Goal: Book appointment/travel/reservation

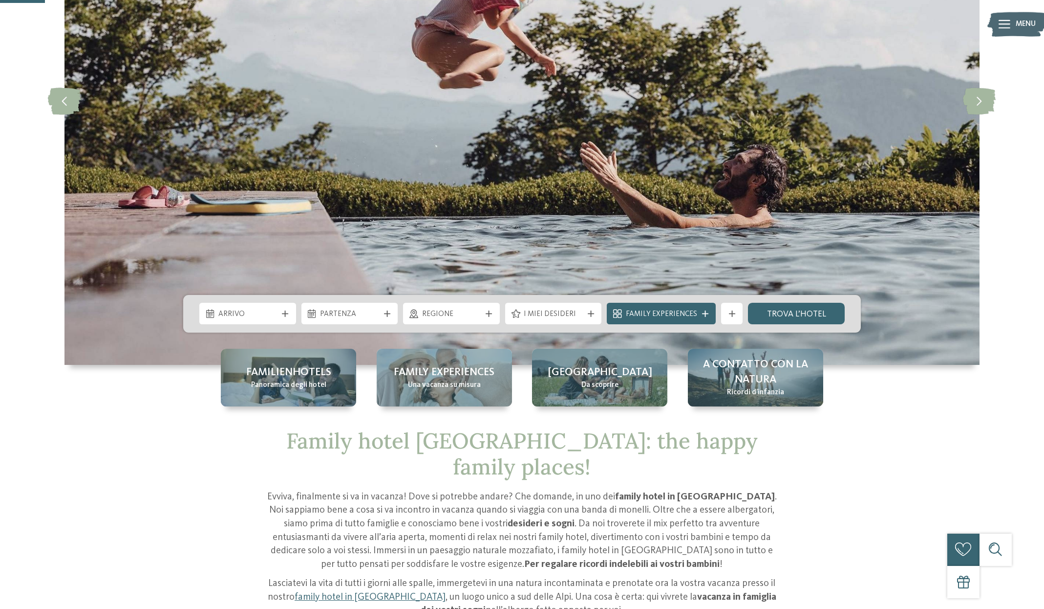
scroll to position [217, 0]
click at [255, 328] on div "Arrivo Partenza" at bounding box center [522, 314] width 678 height 38
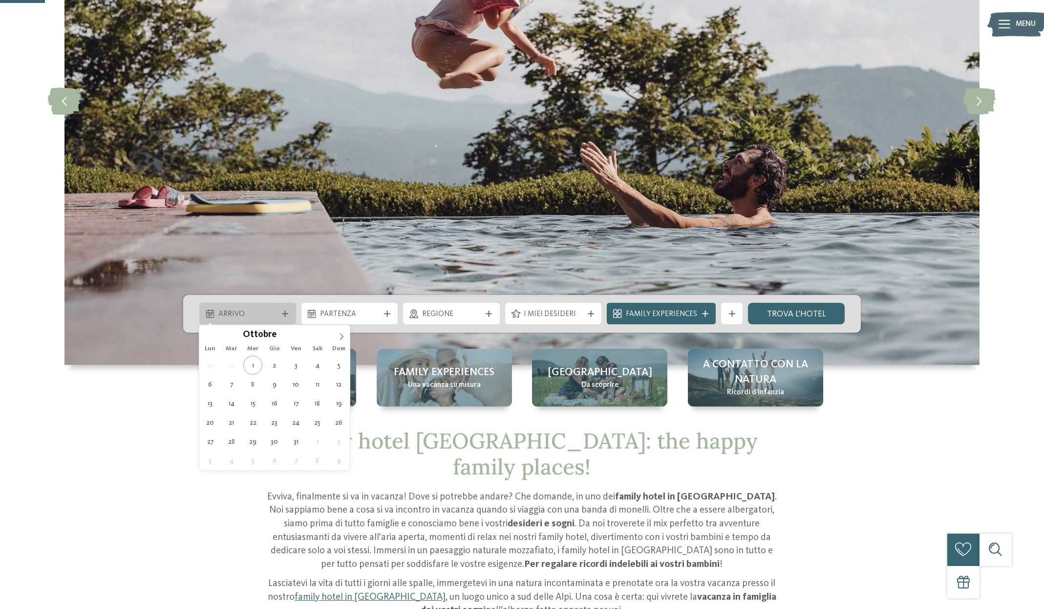
click at [262, 314] on span "Arrivo" at bounding box center [247, 314] width 59 height 11
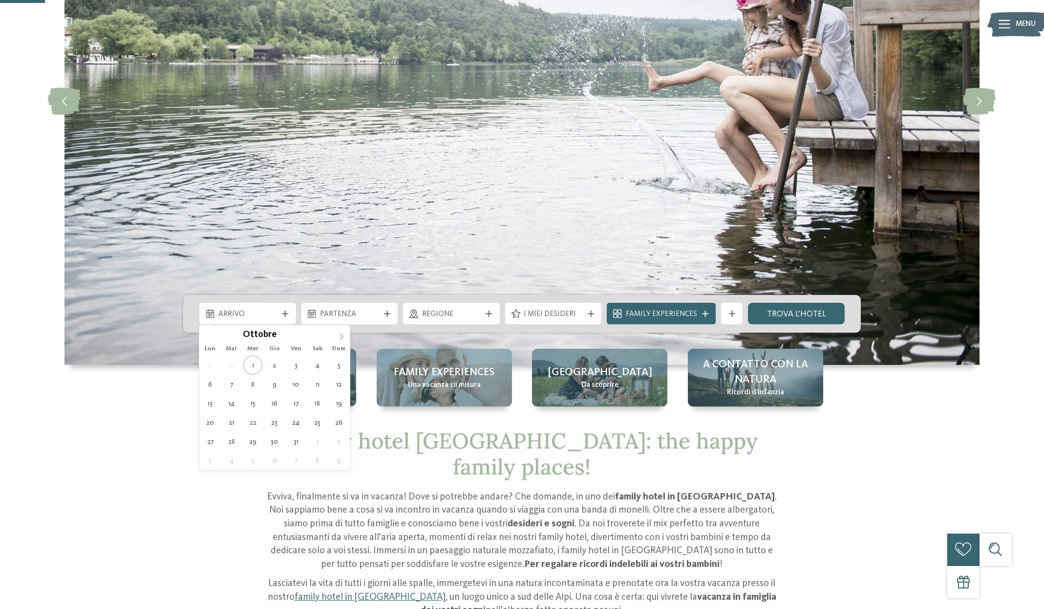
click at [348, 336] on span at bounding box center [341, 333] width 17 height 17
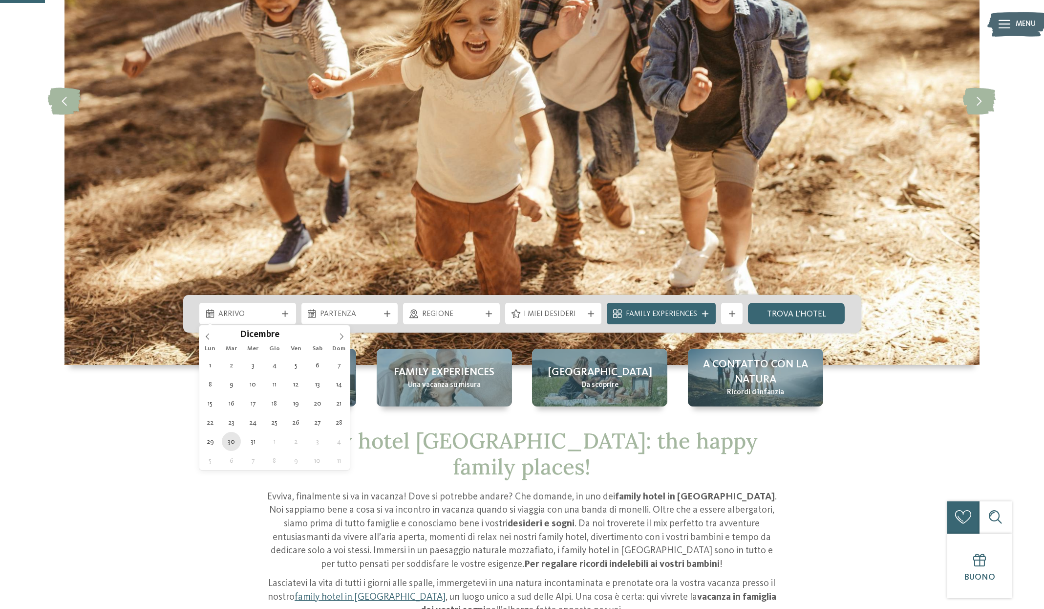
type div "30.12.2025"
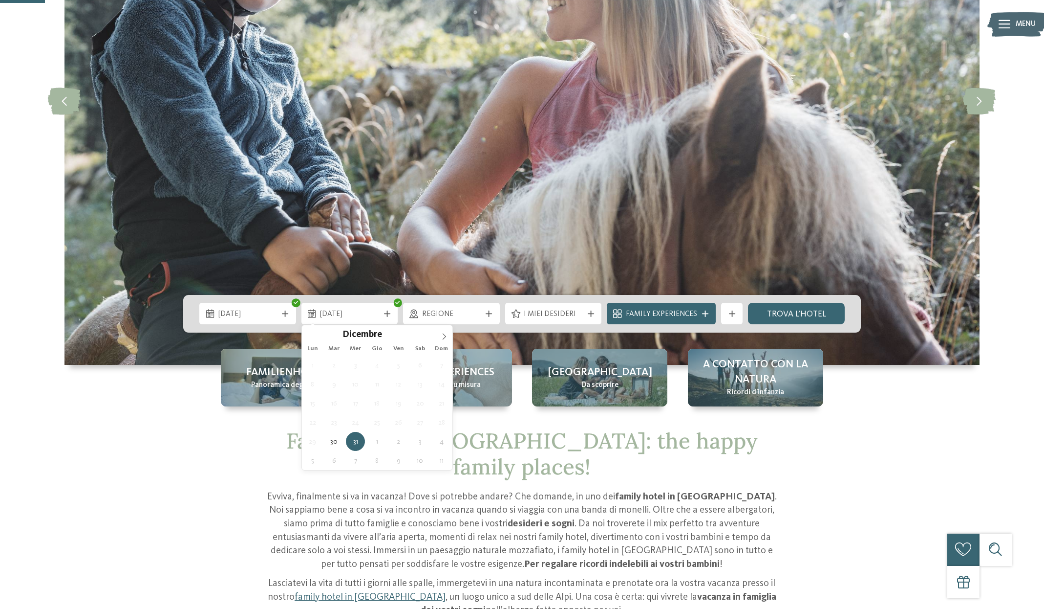
type div "04.01.2026"
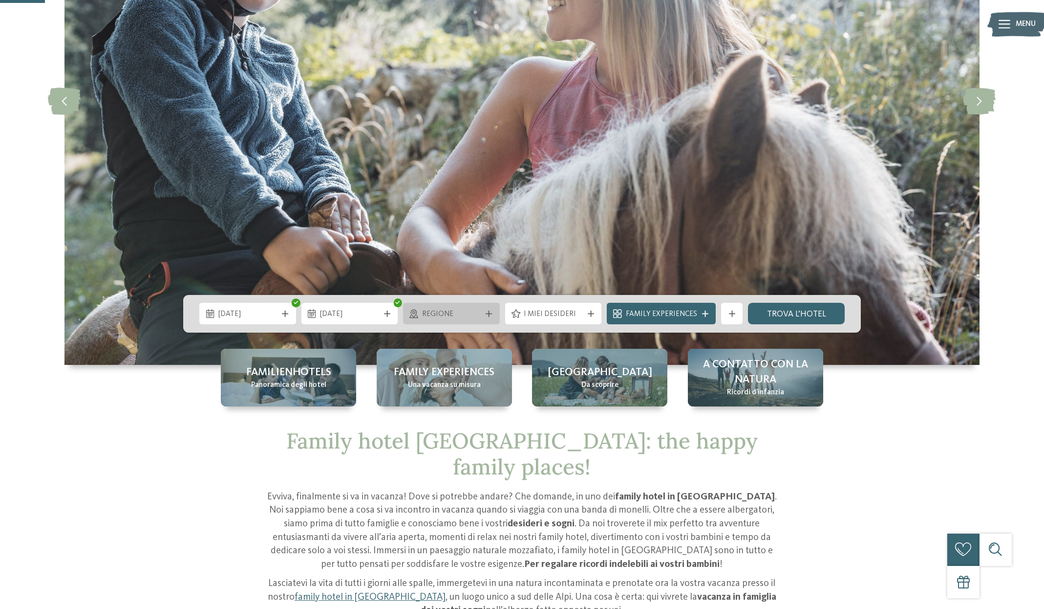
click at [478, 318] on span "Regione" at bounding box center [451, 314] width 59 height 11
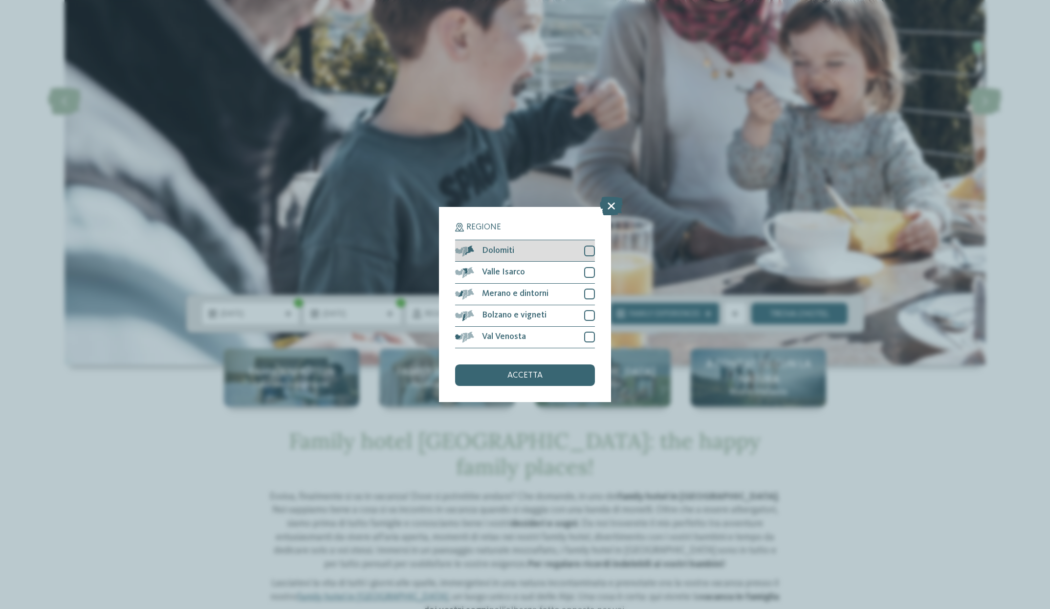
click at [593, 245] on div at bounding box center [589, 250] width 11 height 11
click at [589, 267] on div at bounding box center [589, 272] width 11 height 11
click at [591, 283] on div "Merano e dintorni" at bounding box center [525, 294] width 140 height 22
click at [592, 305] on div "Bolzano e vigneti" at bounding box center [525, 316] width 140 height 22
click at [591, 331] on div at bounding box center [589, 336] width 11 height 11
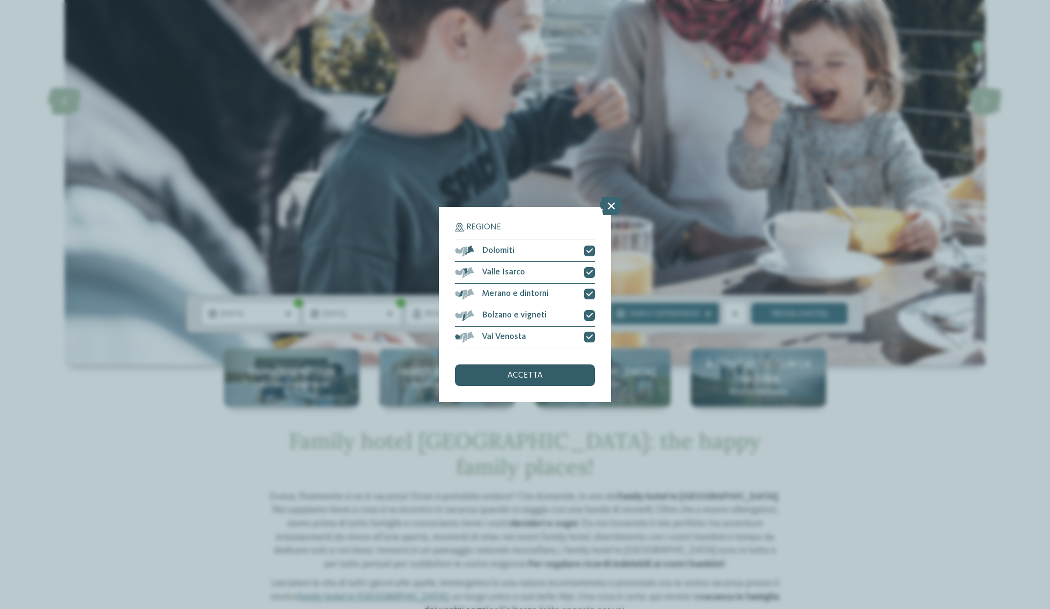
click at [541, 371] on span "accetta" at bounding box center [524, 375] width 35 height 9
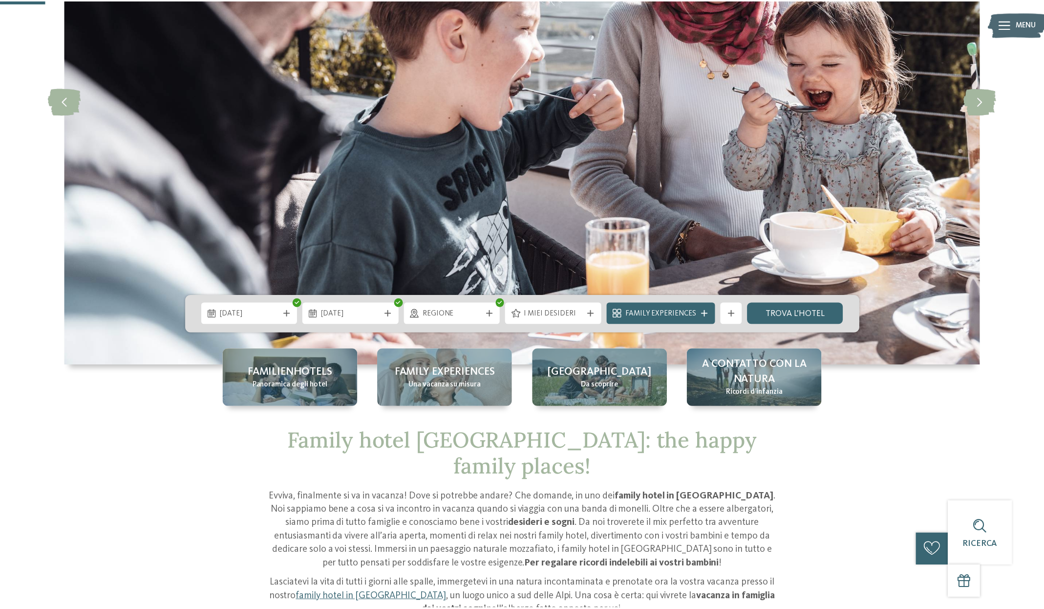
scroll to position [223, 0]
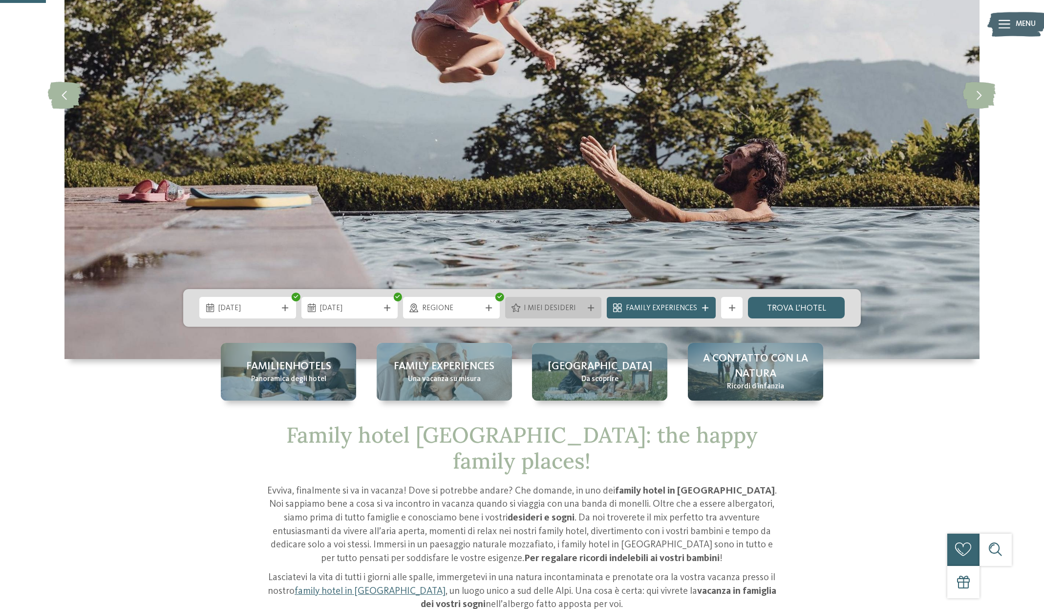
click at [564, 309] on span "I miei desideri" at bounding box center [553, 308] width 59 height 11
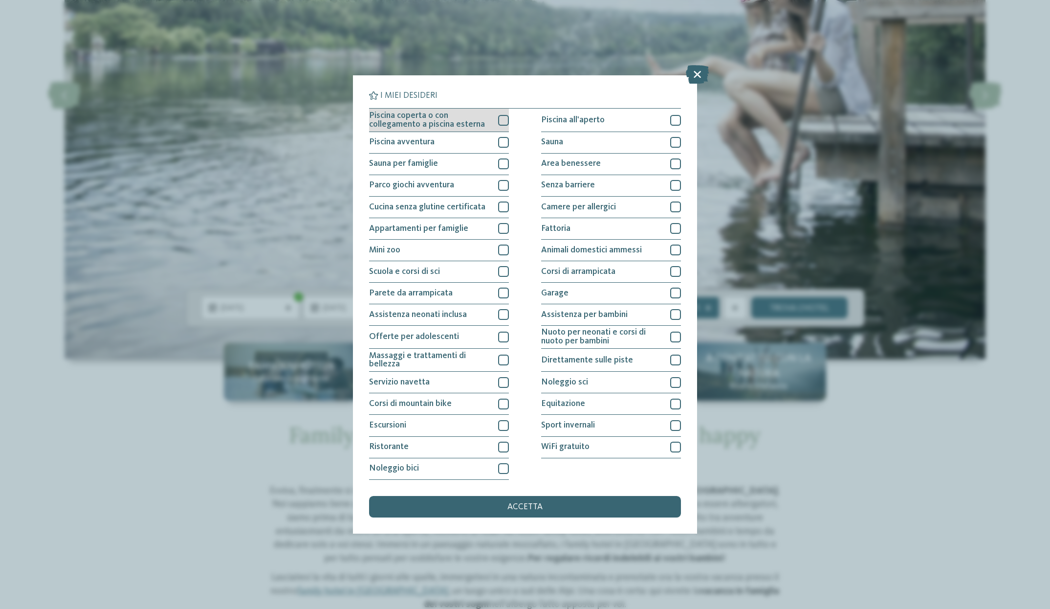
click at [504, 115] on div at bounding box center [503, 120] width 11 height 11
click at [535, 502] on span "accetta" at bounding box center [524, 506] width 35 height 9
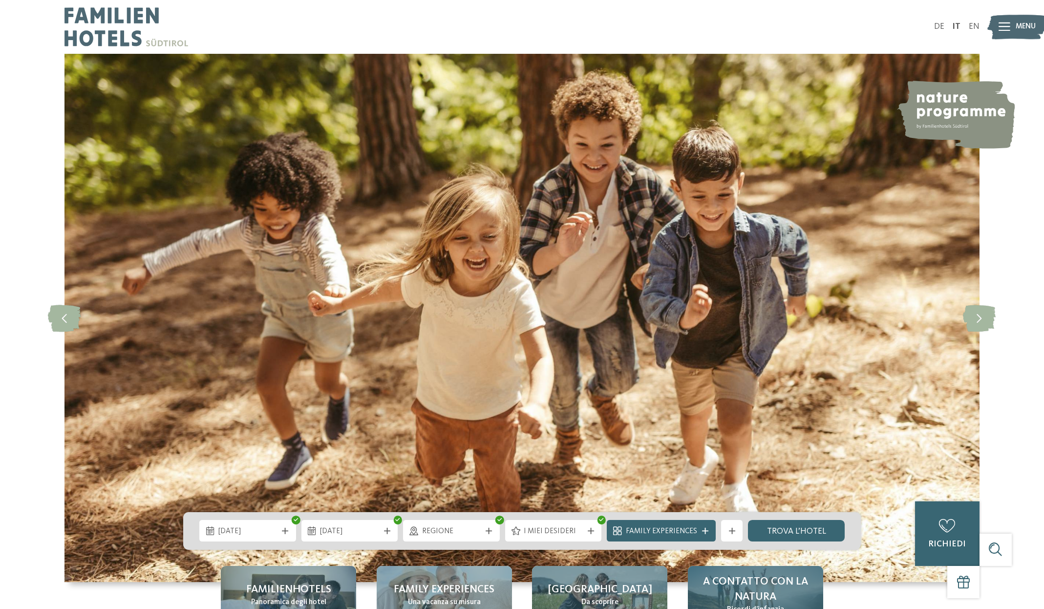
scroll to position [0, 0]
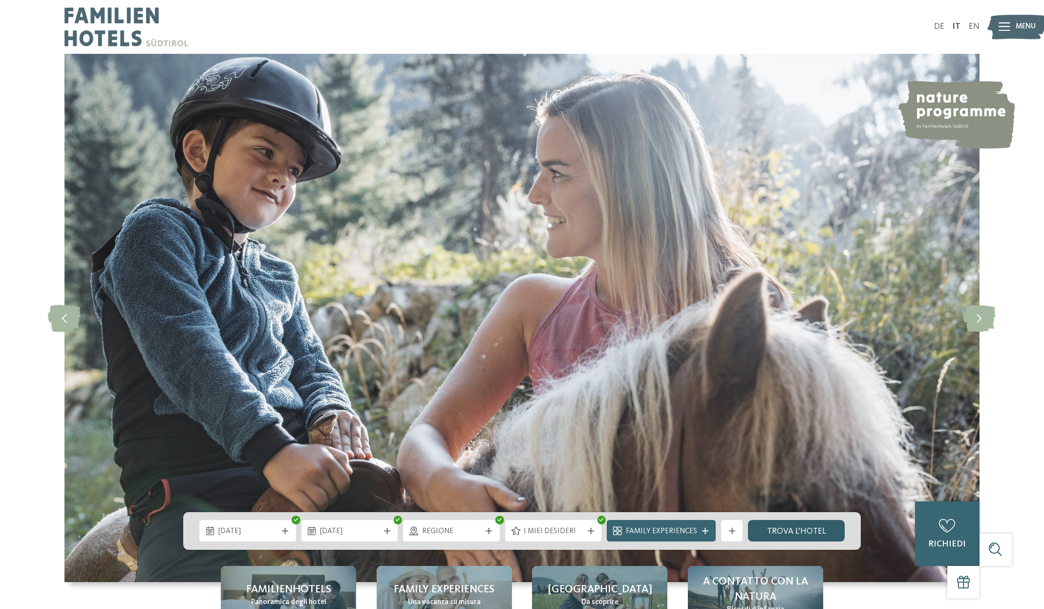
click at [804, 532] on link "trova l’hotel" at bounding box center [796, 531] width 97 height 22
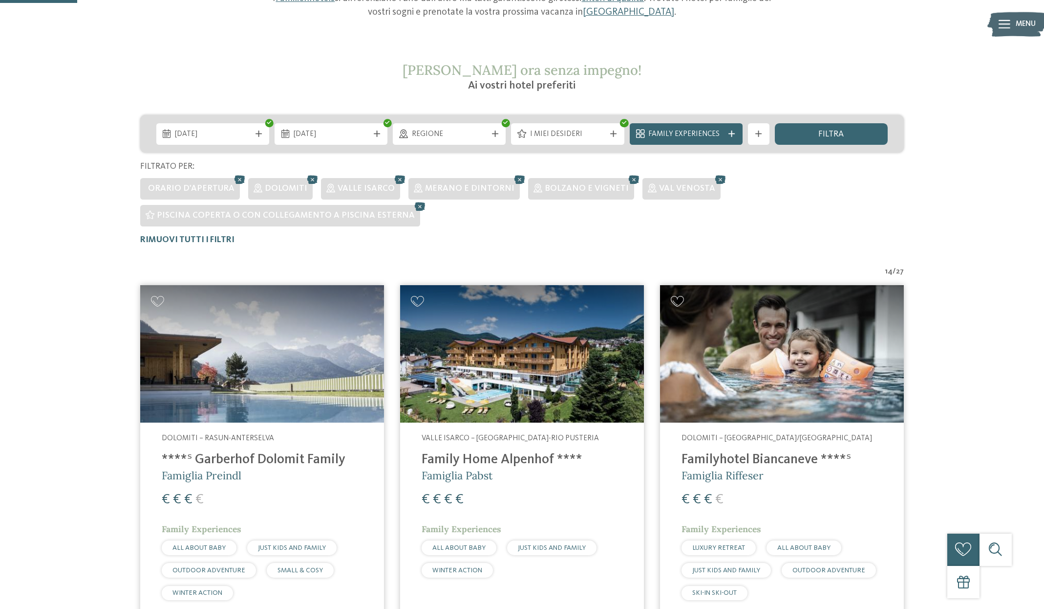
scroll to position [162, 0]
click at [217, 364] on img at bounding box center [262, 353] width 244 height 137
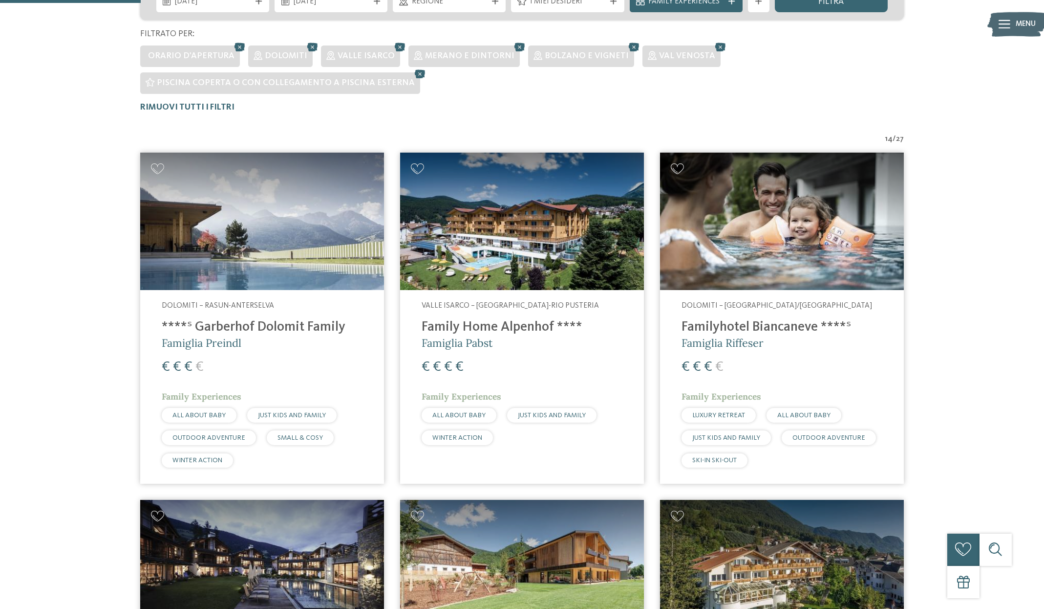
scroll to position [293, 0]
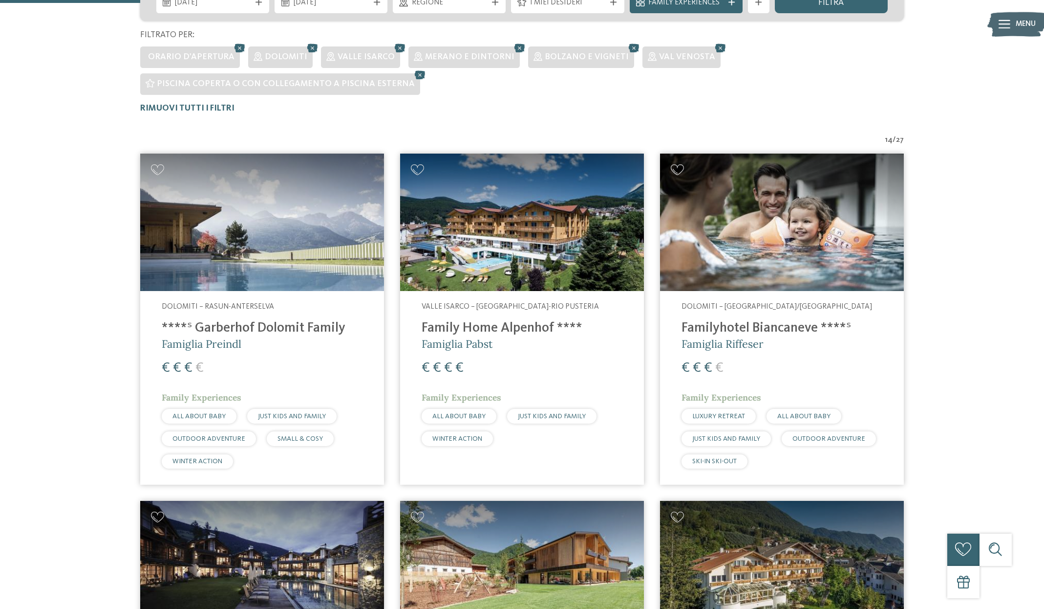
click at [473, 254] on img at bounding box center [522, 221] width 244 height 137
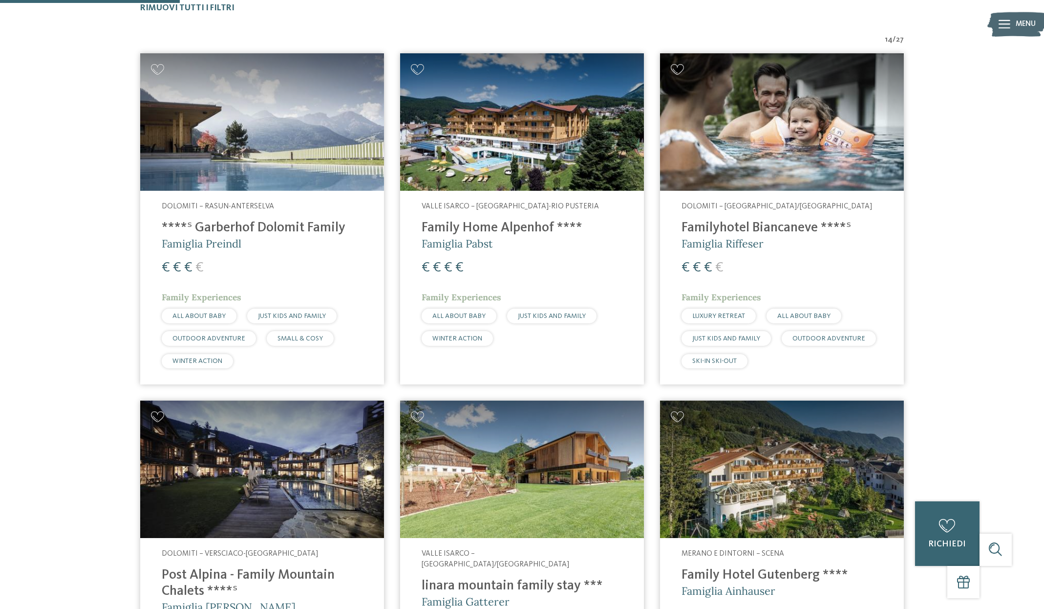
scroll to position [403, 0]
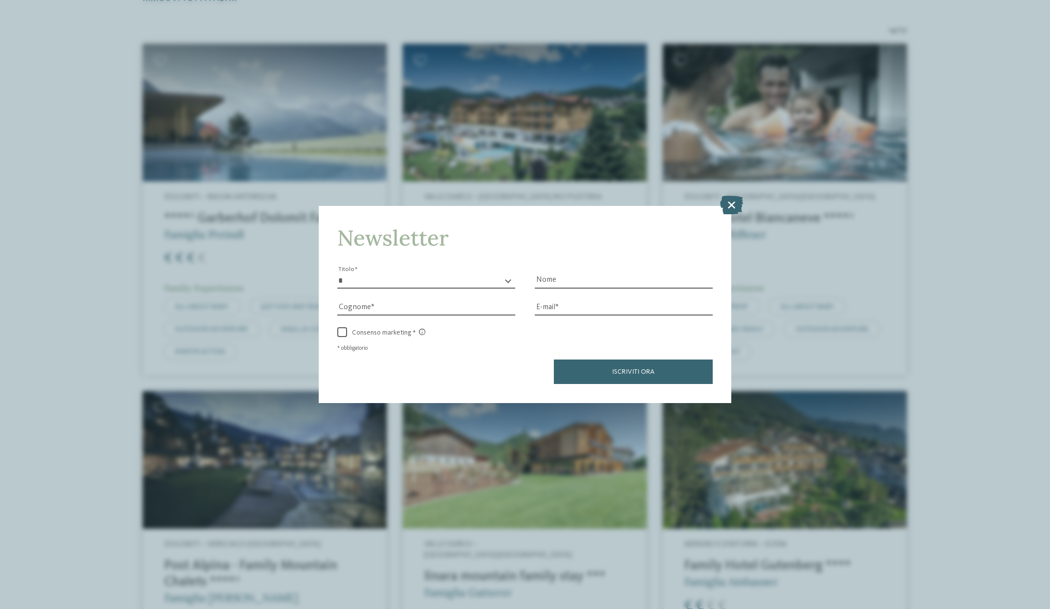
click at [735, 196] on icon at bounding box center [731, 205] width 23 height 19
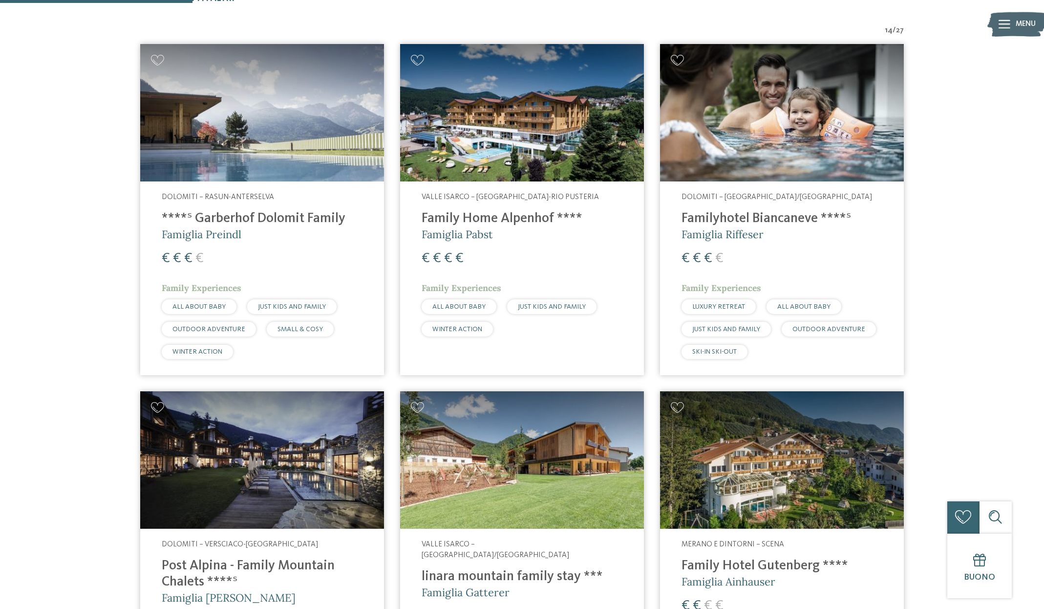
click at [735, 163] on img at bounding box center [782, 112] width 244 height 137
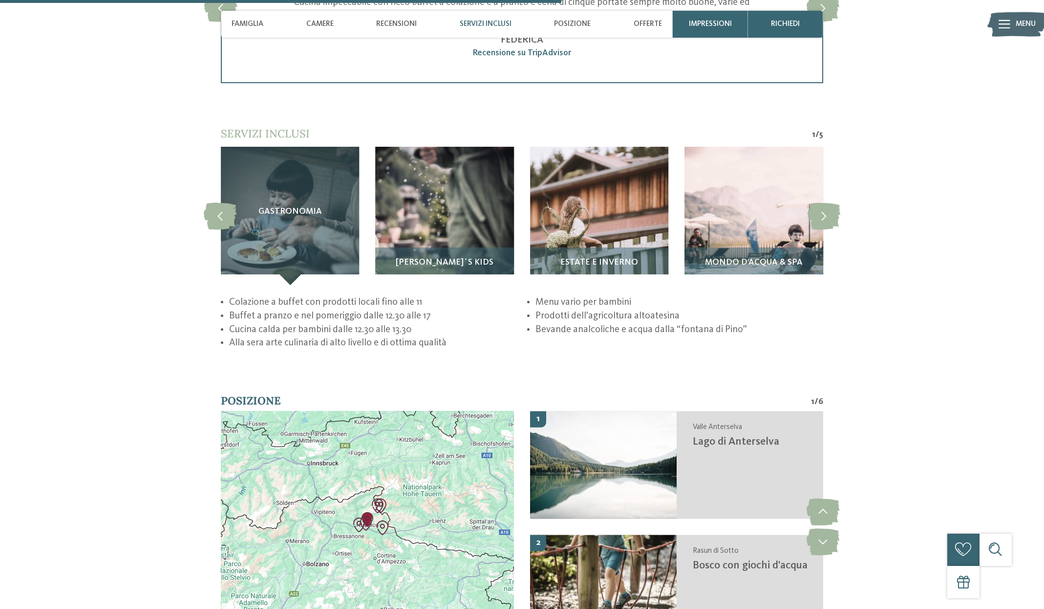
scroll to position [2121, 0]
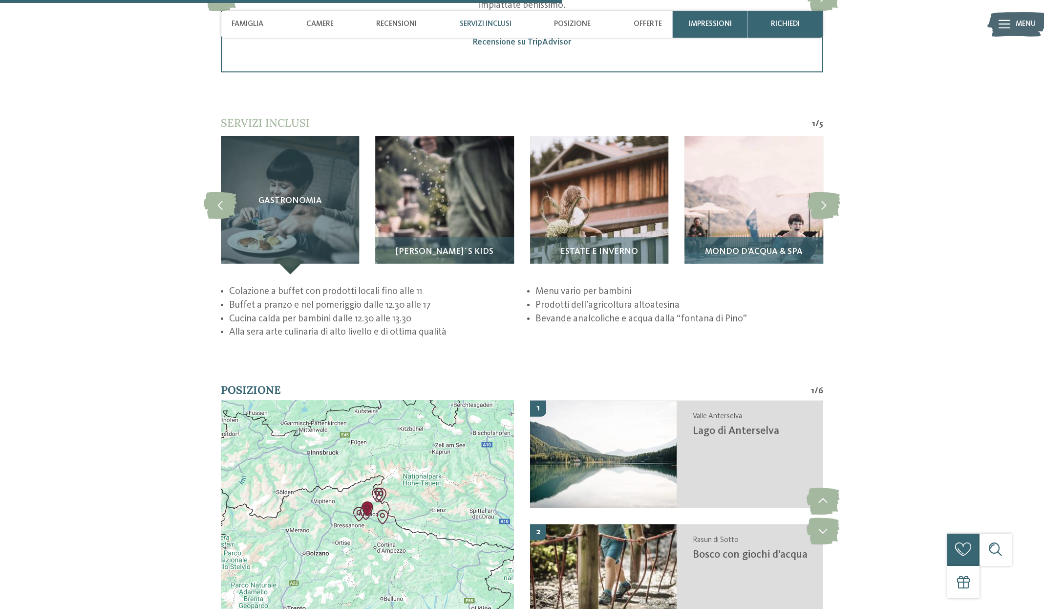
click at [752, 208] on img at bounding box center [754, 205] width 138 height 138
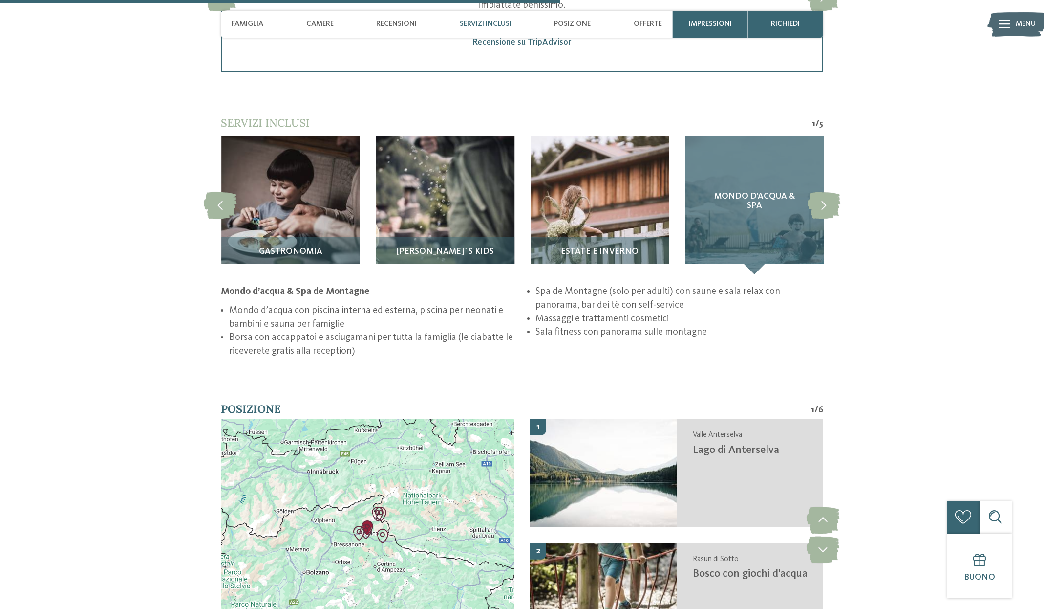
click at [743, 229] on div "Mondo d’acqua & Spa" at bounding box center [754, 205] width 138 height 138
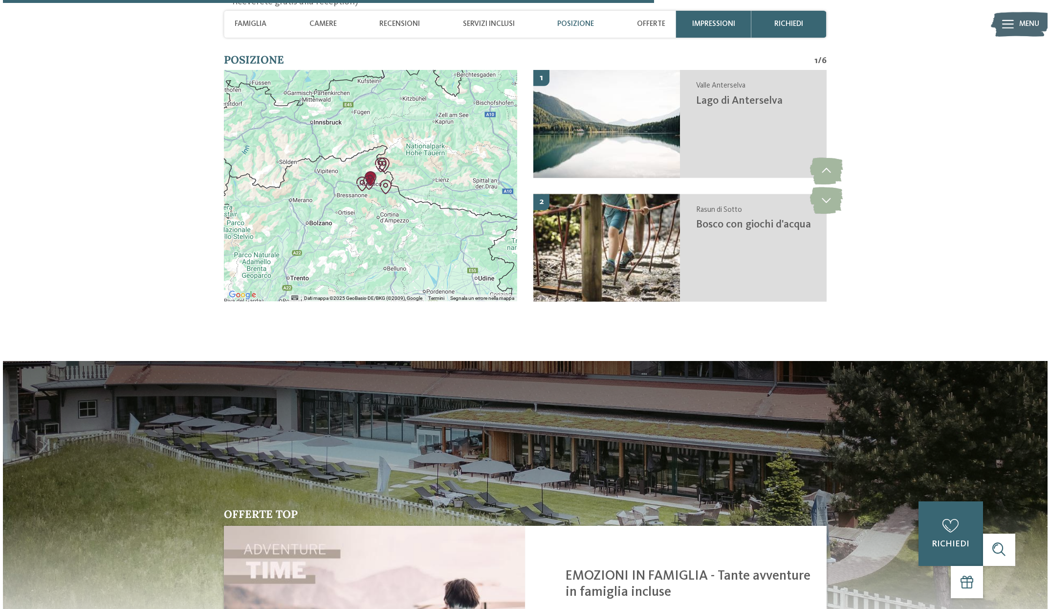
scroll to position [2471, 0]
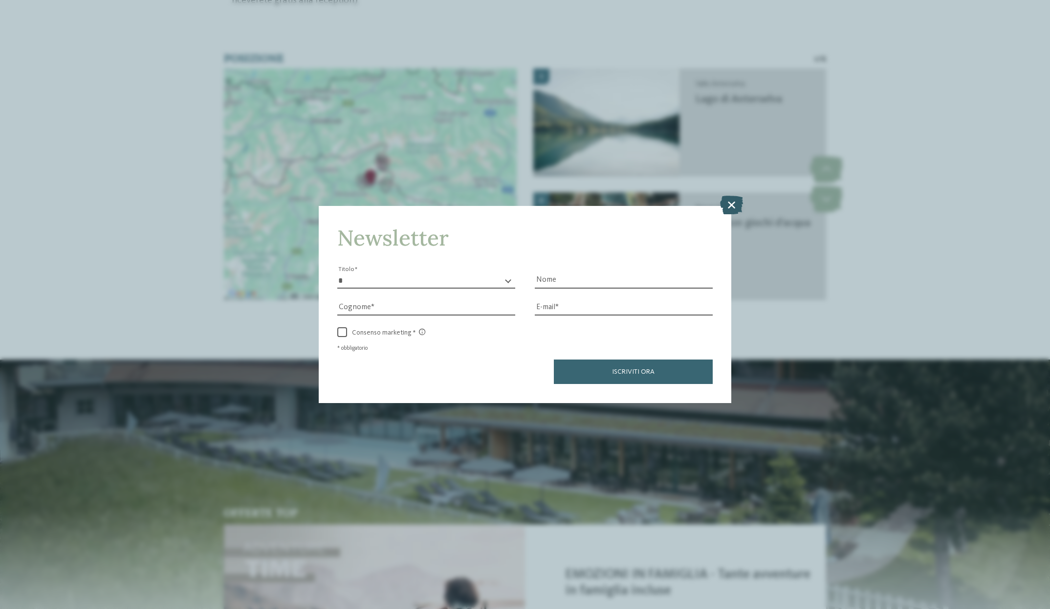
click at [730, 196] on icon at bounding box center [731, 205] width 23 height 19
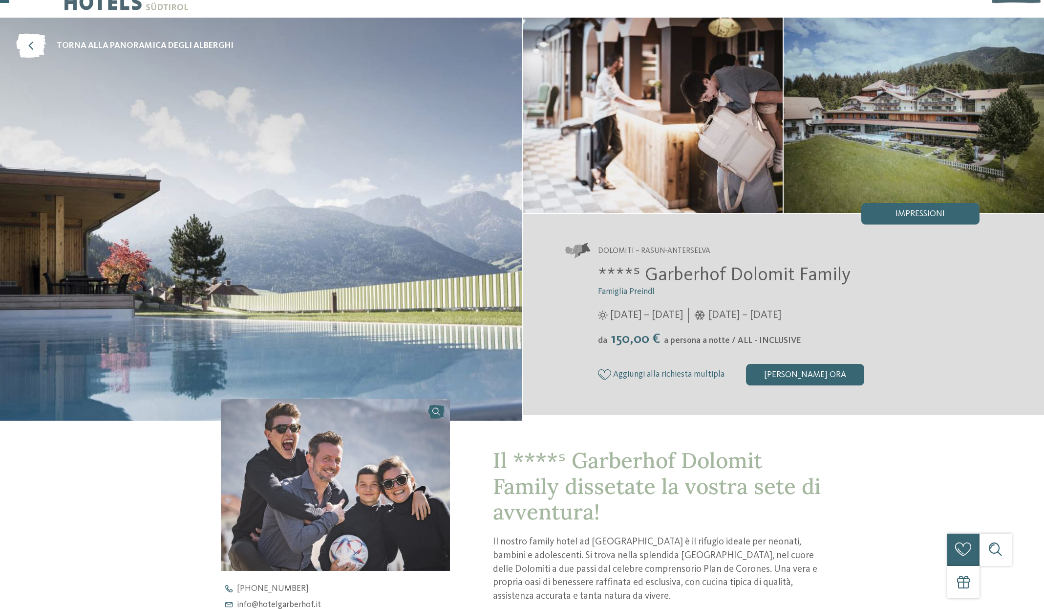
scroll to position [33, 0]
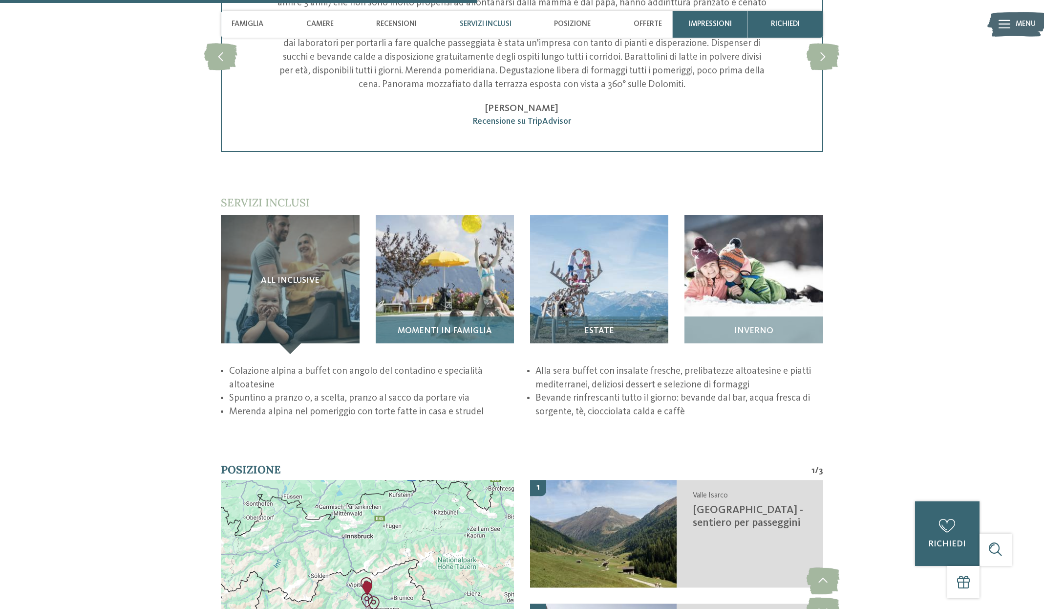
scroll to position [1591, 0]
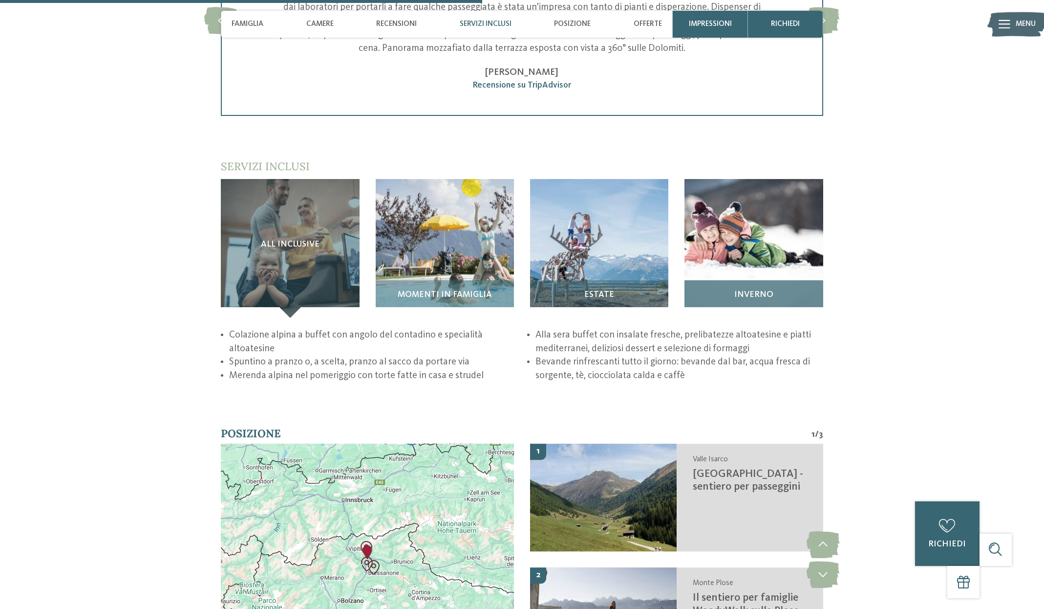
click at [719, 198] on img at bounding box center [754, 248] width 138 height 138
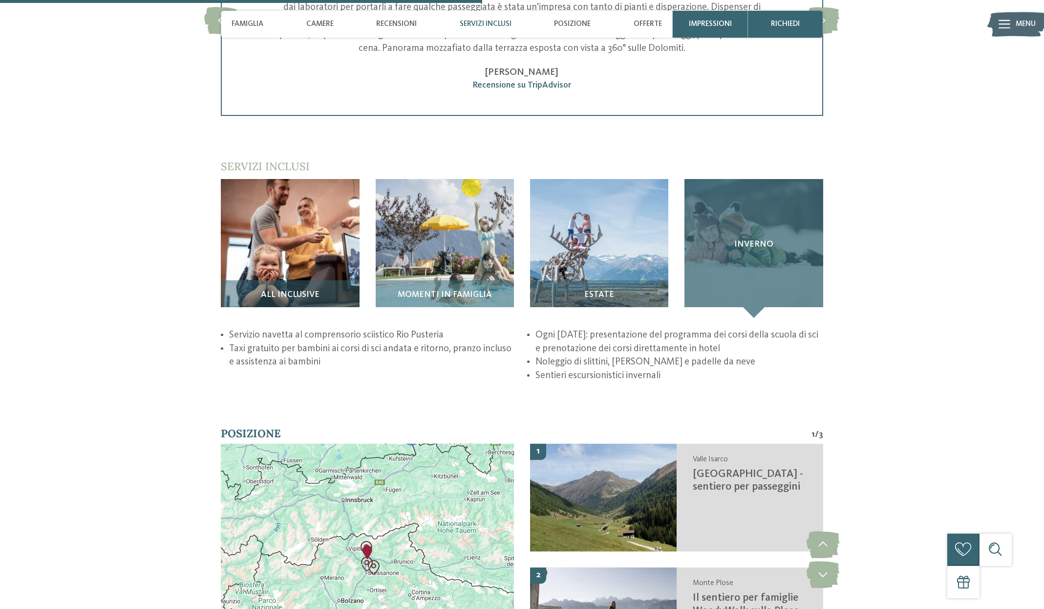
scroll to position [1592, 0]
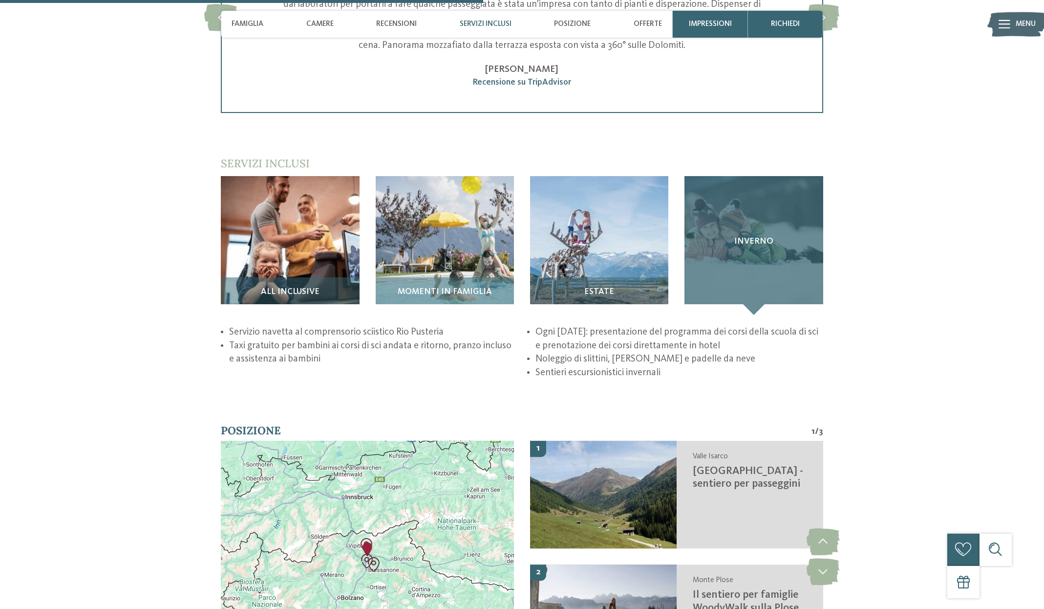
click at [731, 250] on div "Inverno" at bounding box center [754, 245] width 138 height 138
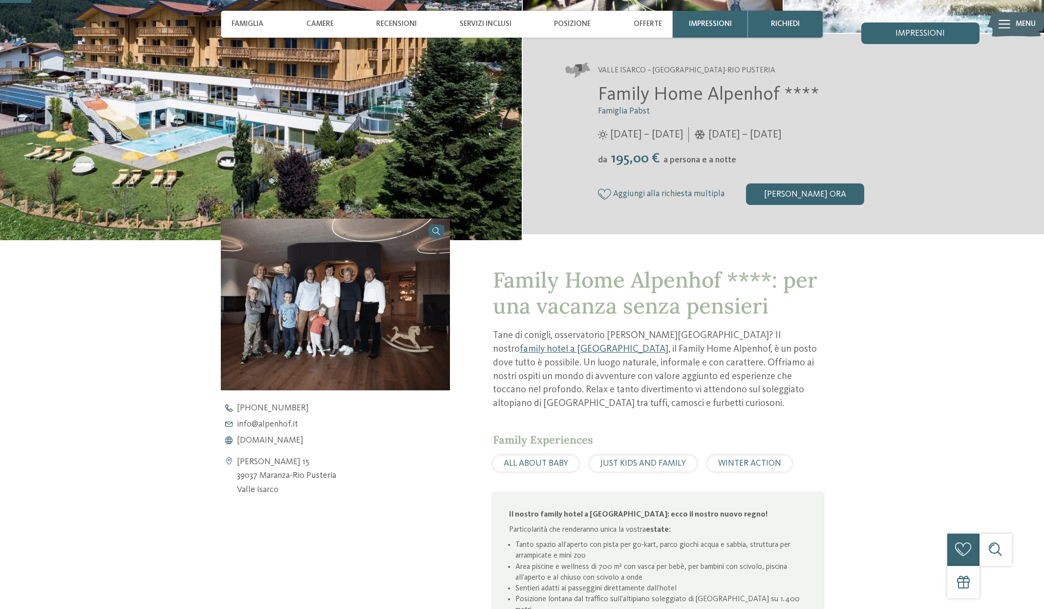
scroll to position [41, 0]
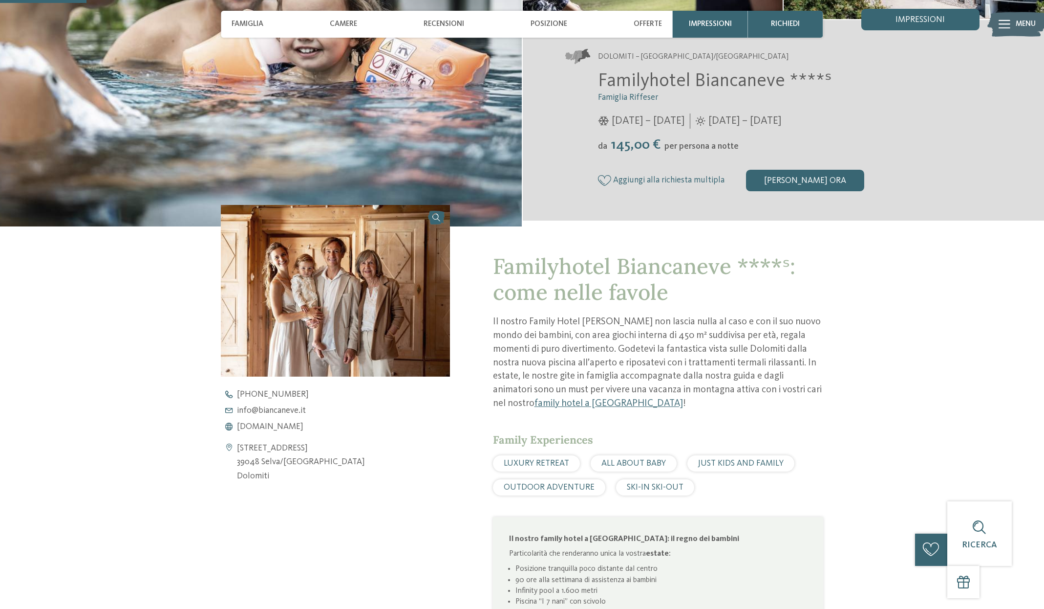
scroll to position [231, 0]
click at [282, 428] on span "[DOMAIN_NAME]" at bounding box center [270, 426] width 66 height 9
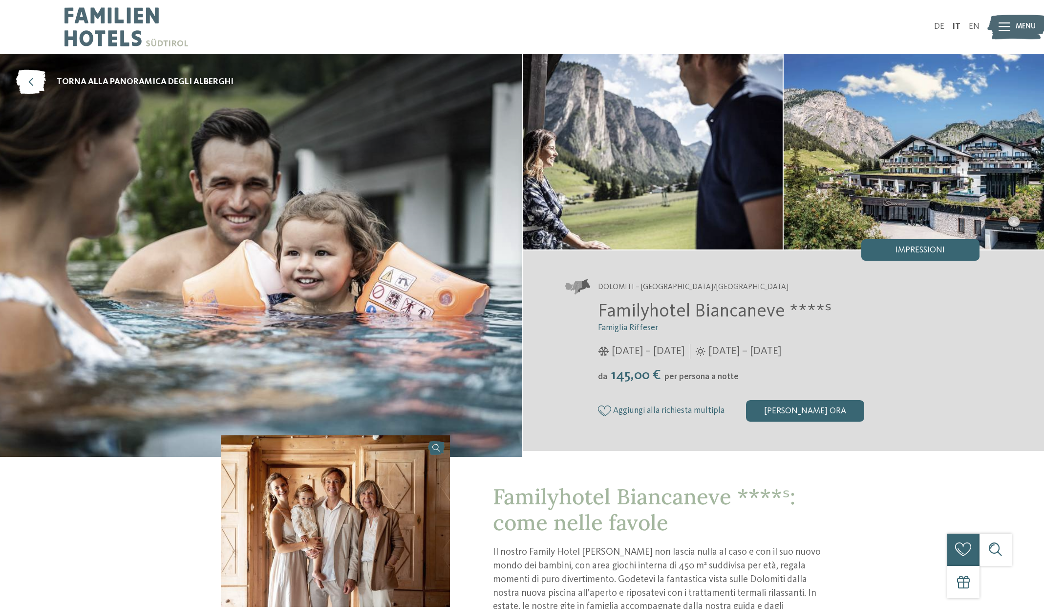
scroll to position [0, 0]
